Goal: Information Seeking & Learning: Learn about a topic

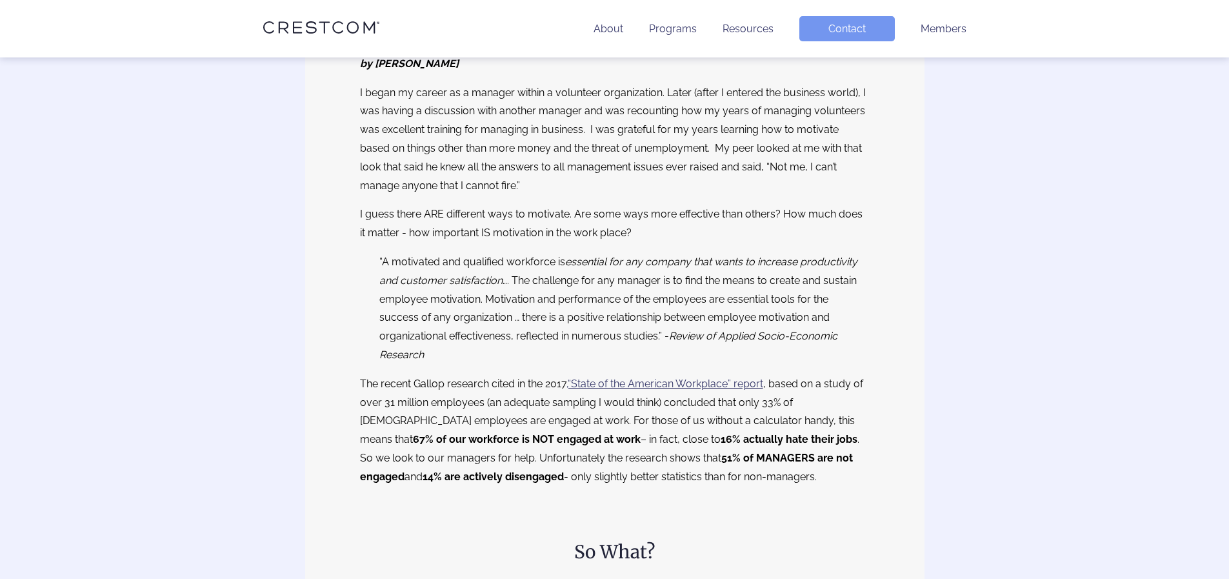
scroll to position [258, 0]
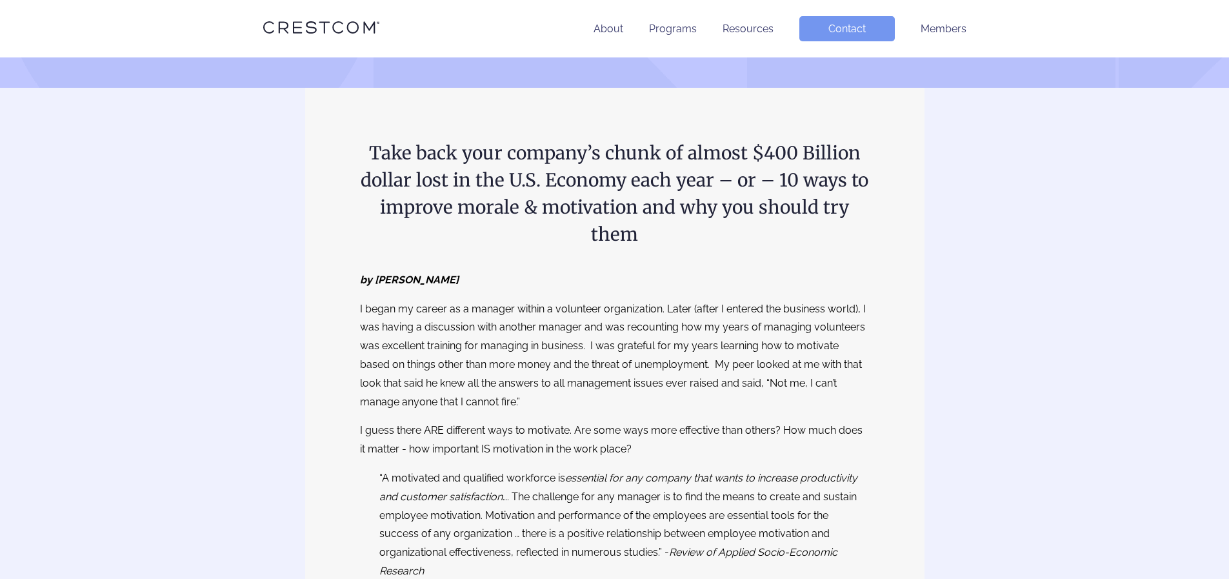
scroll to position [0, 0]
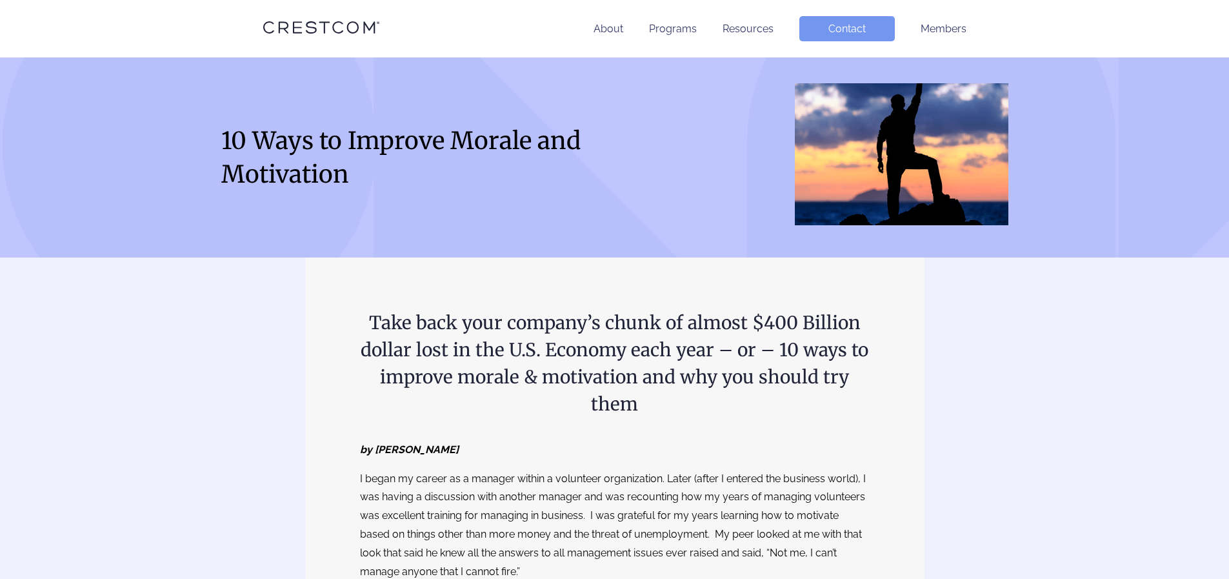
drag, startPoint x: 354, startPoint y: 177, endPoint x: 215, endPoint y: 137, distance: 143.7
click at [215, 137] on div "10 Ways to Improve Morale and Motivation" at bounding box center [615, 157] width 826 height 148
copy h1 "10 Ways to Improve Morale and Motivation"
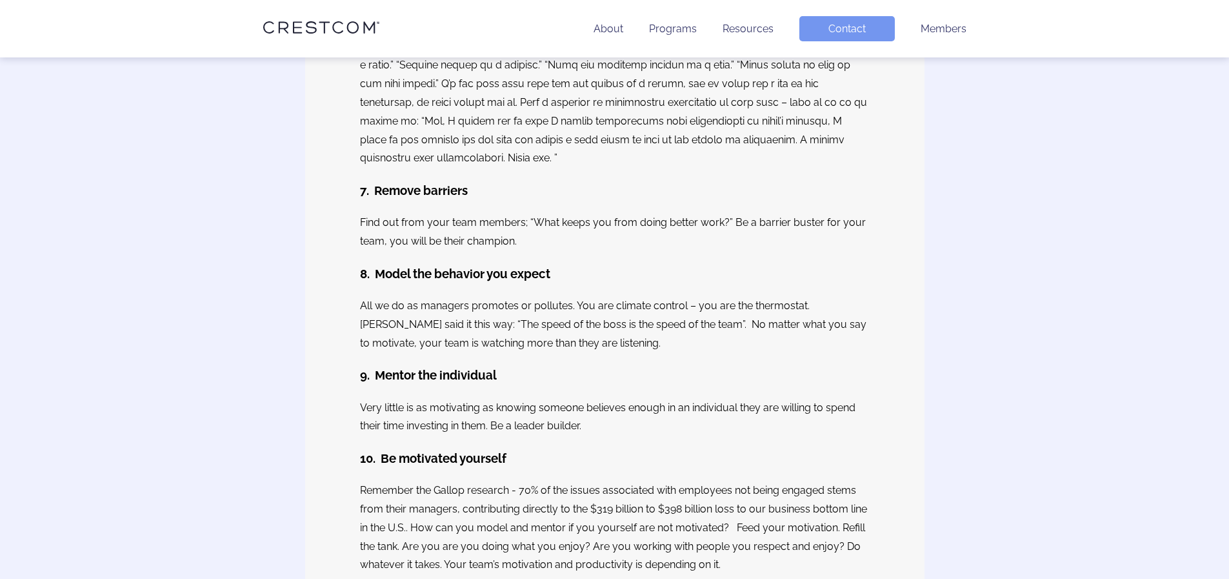
scroll to position [3180, 0]
